Goal: Task Accomplishment & Management: Use online tool/utility

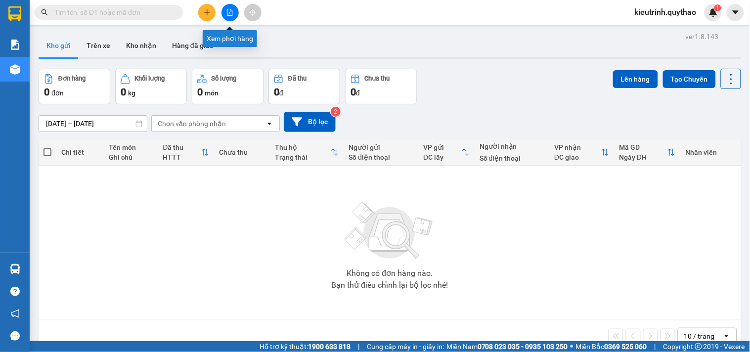
click at [229, 12] on icon "file-add" at bounding box center [229, 12] width 7 height 7
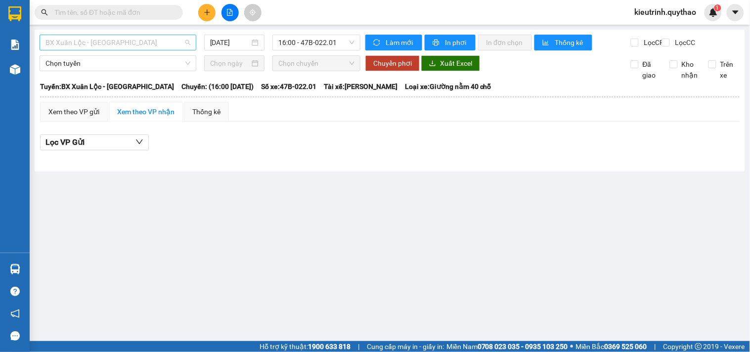
click at [177, 42] on span "BX Xuân Lộc - [GEOGRAPHIC_DATA]" at bounding box center [117, 42] width 145 height 15
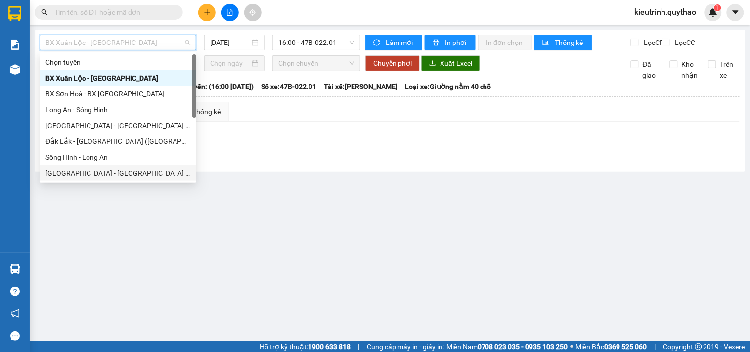
scroll to position [102, 0]
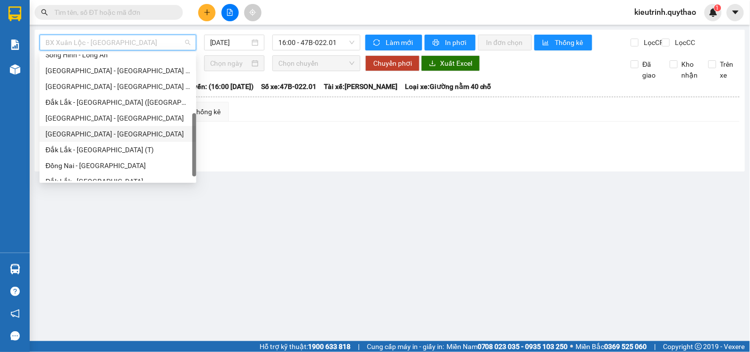
click at [96, 134] on div "[GEOGRAPHIC_DATA] - [GEOGRAPHIC_DATA]" at bounding box center [117, 133] width 145 height 11
type input "[DATE]"
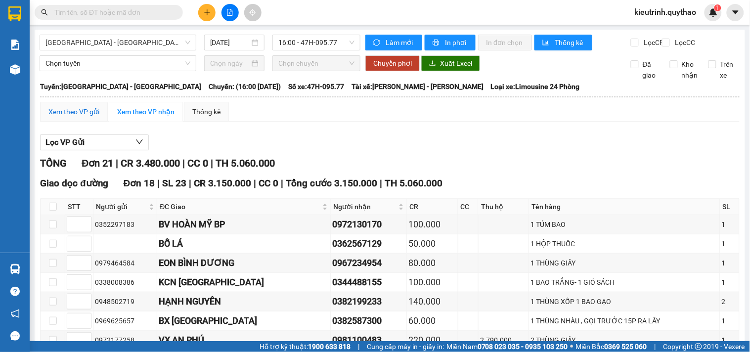
drag, startPoint x: 87, startPoint y: 125, endPoint x: 109, endPoint y: 110, distance: 25.6
click at [86, 117] on div "Xem theo VP gửi" at bounding box center [73, 111] width 51 height 11
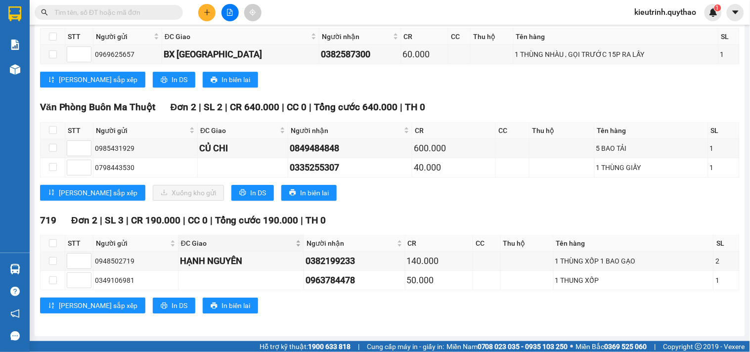
scroll to position [714, 0]
click at [250, 192] on span "In DS" at bounding box center [258, 192] width 16 height 11
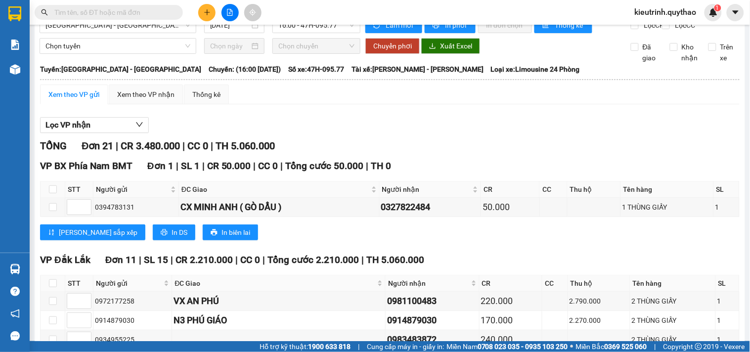
scroll to position [0, 0]
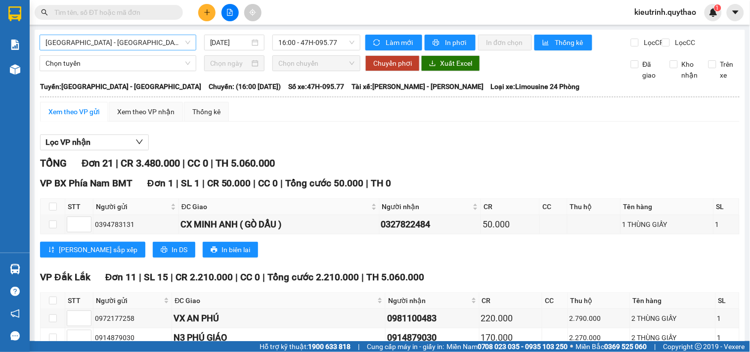
click at [78, 44] on span "[GEOGRAPHIC_DATA] - [GEOGRAPHIC_DATA]" at bounding box center [117, 42] width 145 height 15
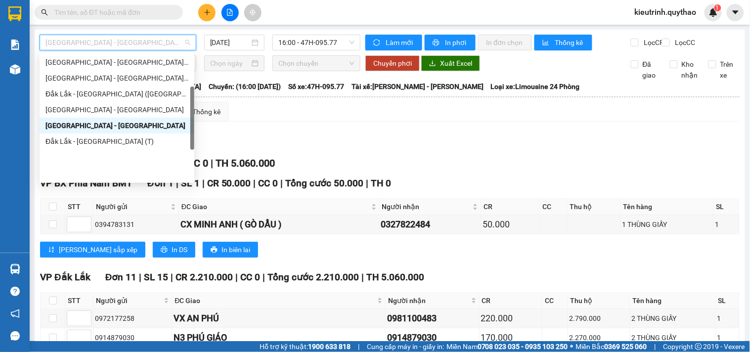
scroll to position [56, 0]
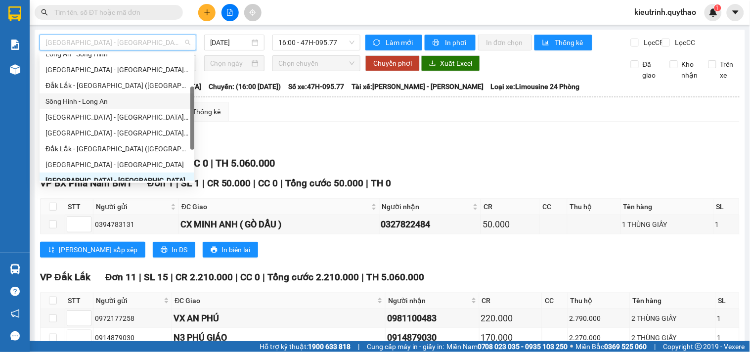
click at [96, 100] on div "Sông Hinh - Long An" at bounding box center [116, 101] width 143 height 11
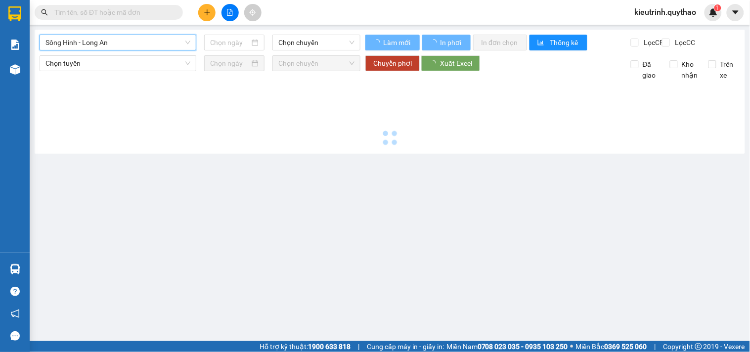
type input "[DATE]"
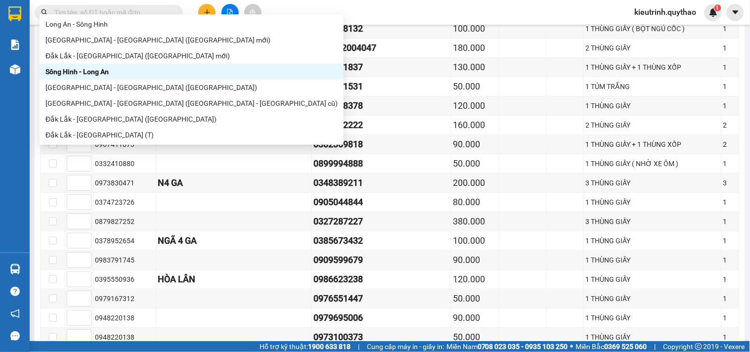
scroll to position [1136, 0]
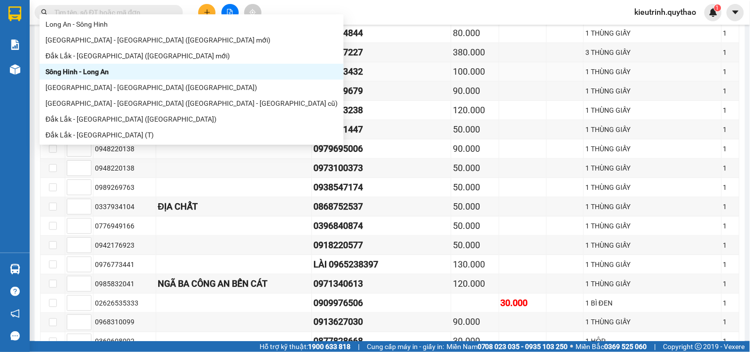
type input "S"
click at [284, 79] on div "NGÃ 4 GA" at bounding box center [234, 72] width 152 height 14
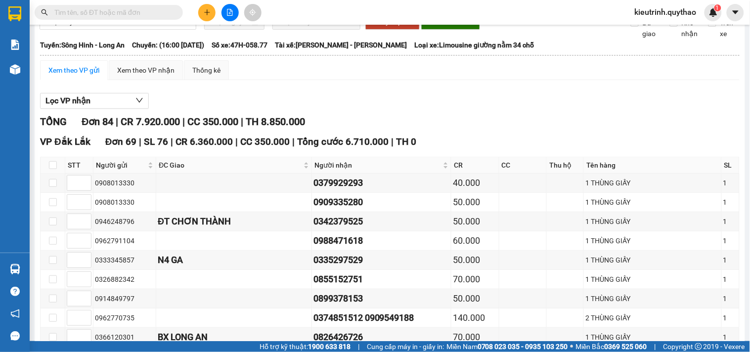
scroll to position [0, 0]
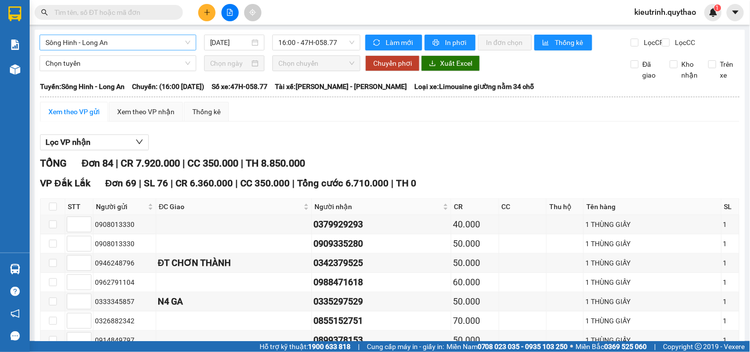
click at [144, 42] on span "Sông Hinh - Long An" at bounding box center [117, 42] width 145 height 15
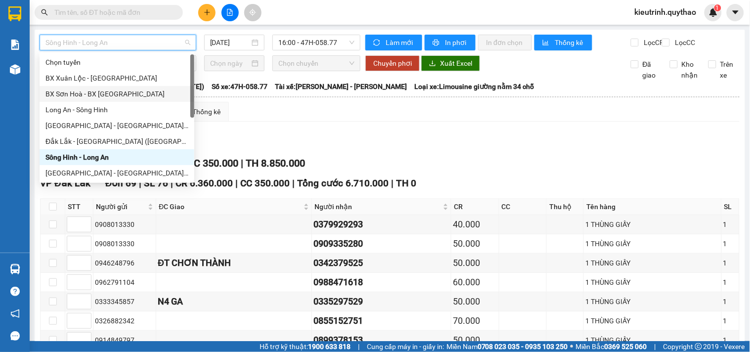
click at [115, 93] on div "BX Sơn Hoà - BX [GEOGRAPHIC_DATA]" at bounding box center [116, 93] width 143 height 11
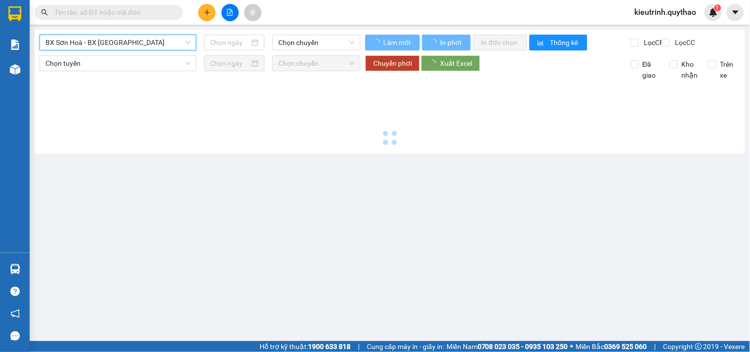
type input "[DATE]"
